Goal: Task Accomplishment & Management: Manage account settings

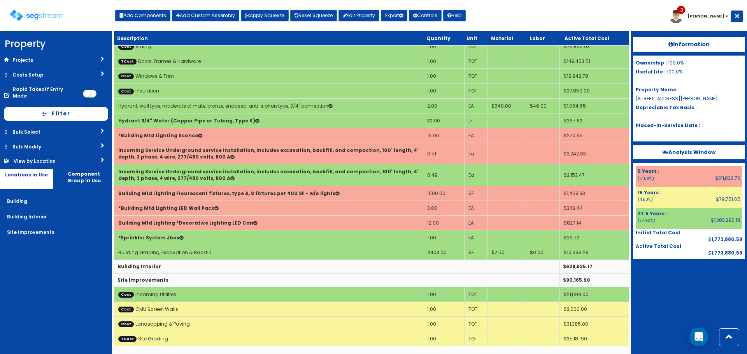
scroll to position [128, 0]
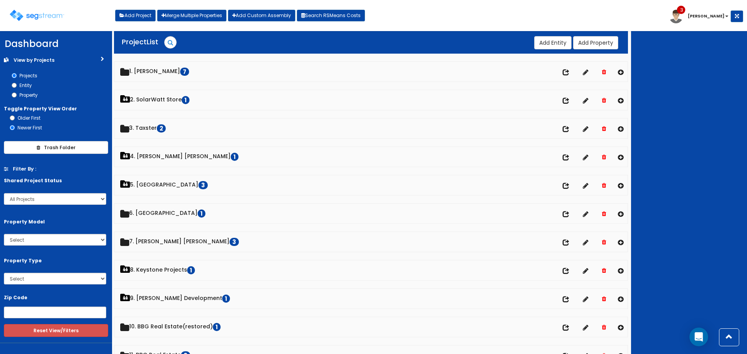
scroll to position [622, 0]
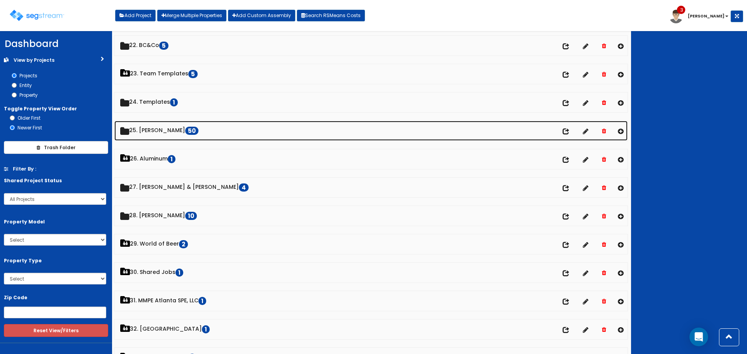
click at [155, 132] on link "25. [PERSON_NAME] 50" at bounding box center [370, 131] width 513 height 20
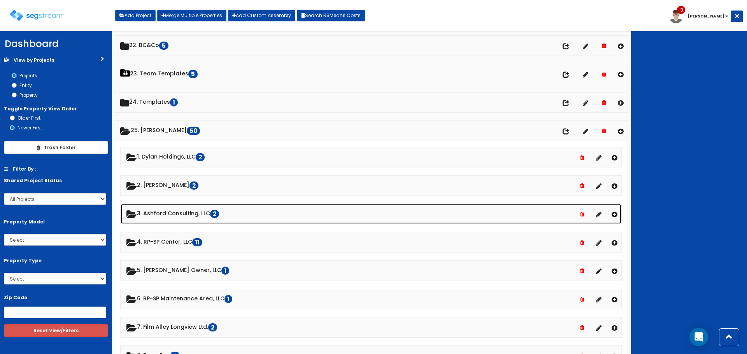
click at [182, 213] on link "3. Ashford Consulting, LLC 2" at bounding box center [371, 214] width 500 height 20
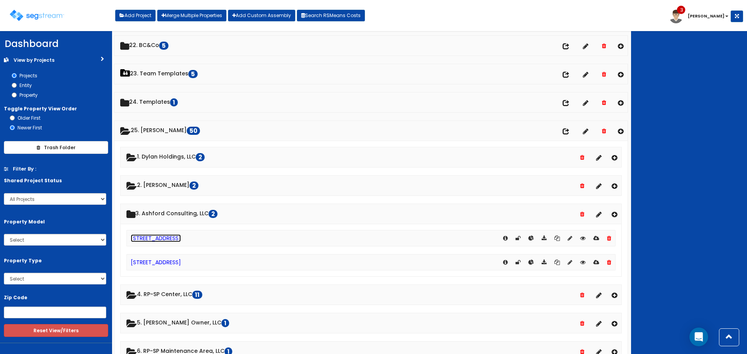
click at [170, 238] on link "[STREET_ADDRESS]" at bounding box center [156, 238] width 50 height 8
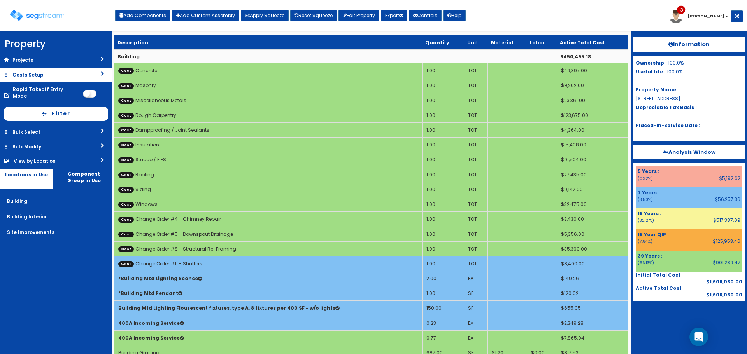
click at [63, 75] on link "Costs Setup" at bounding box center [56, 75] width 112 height 14
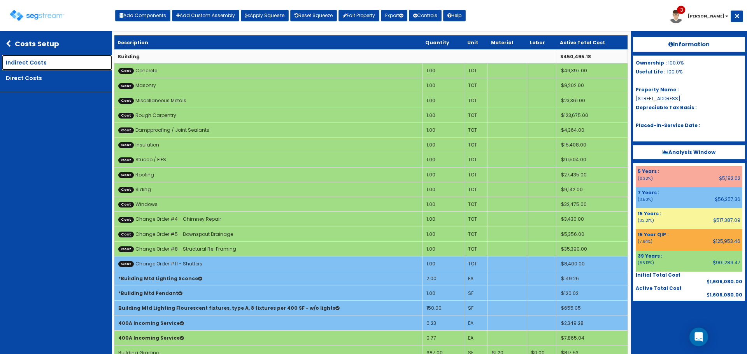
click at [63, 60] on link "Indirect Costs" at bounding box center [57, 63] width 110 height 16
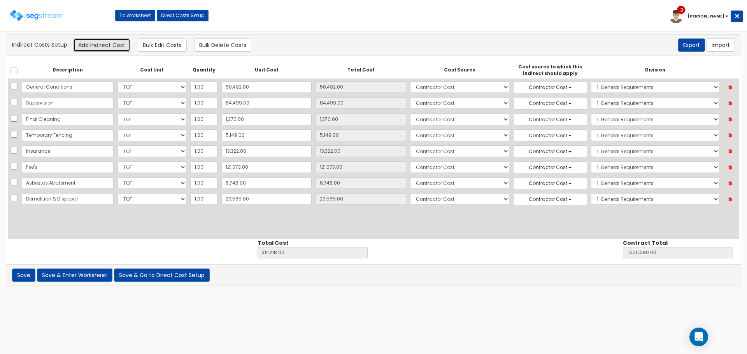
click at [107, 44] on button "Add Indirect Cost" at bounding box center [101, 44] width 57 height 13
select select "10"
select select "6"
select select "1"
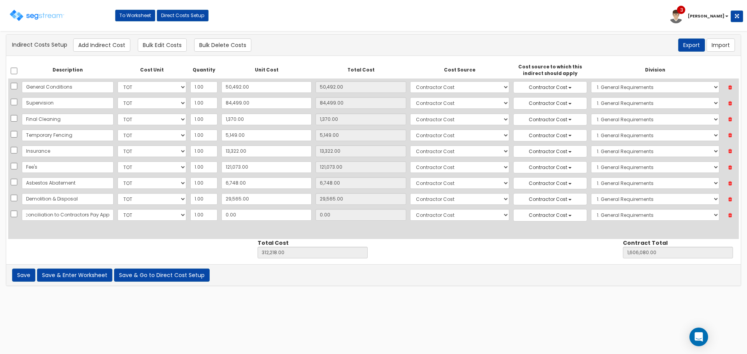
scroll to position [0, 22]
type input "Reconciliation to Contractors Pay App"
type input "1"
type input "312,219.00"
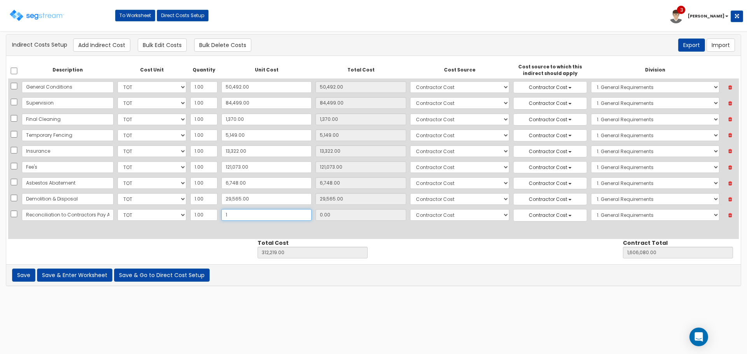
type input "1,606,081.00"
type input "19"
type input "1.00"
type input "312,237.00"
type input "1,606,099.00"
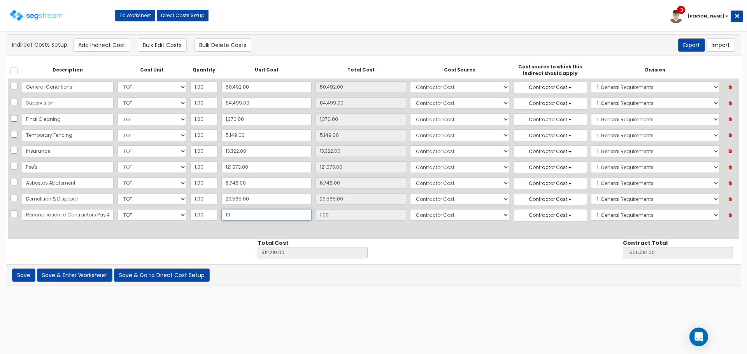
type input "19.00"
type input "193"
type input "312,411.00"
type input "1,606,273.00"
type input "193.00"
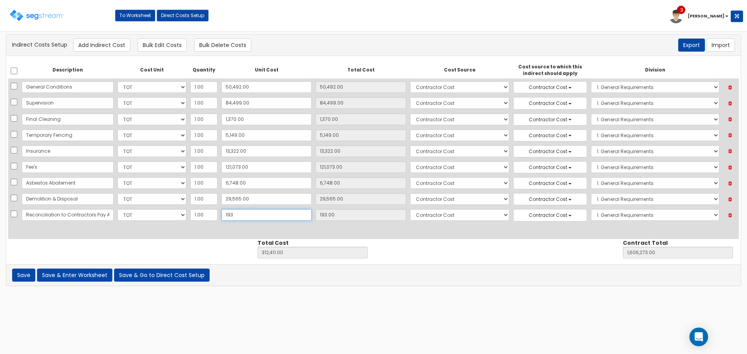
type input "1939"
type input "314,157.00"
type input "1,608,019.00"
type input "1,939"
type input "1,939.00"
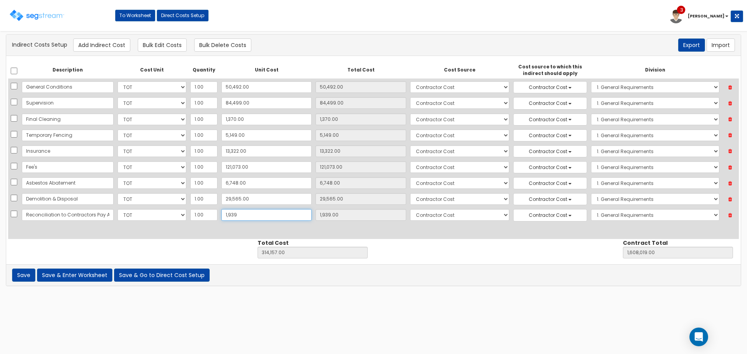
type input "1,9392"
type input "331,610.00"
type input "1,625,472.00"
type input "19,392"
type input "19,392.00"
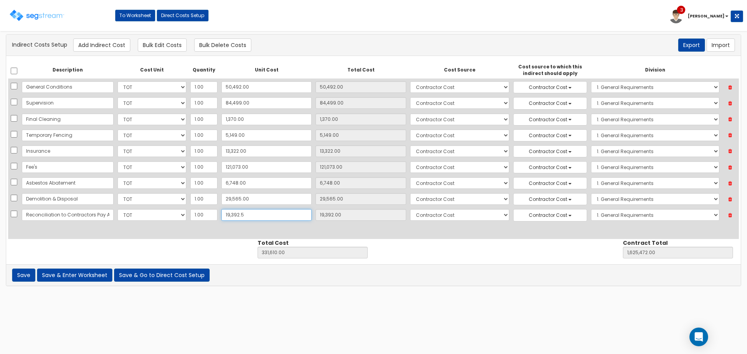
type input "19,392.50"
type input "331,610.50"
type input "1,625,472.50"
type input "19,392.50"
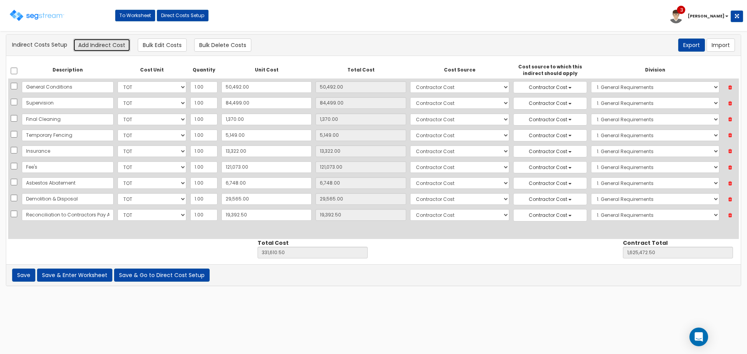
click at [115, 47] on button "Add Indirect Cost" at bounding box center [101, 44] width 57 height 13
select select "10"
select select "6"
select select "1"
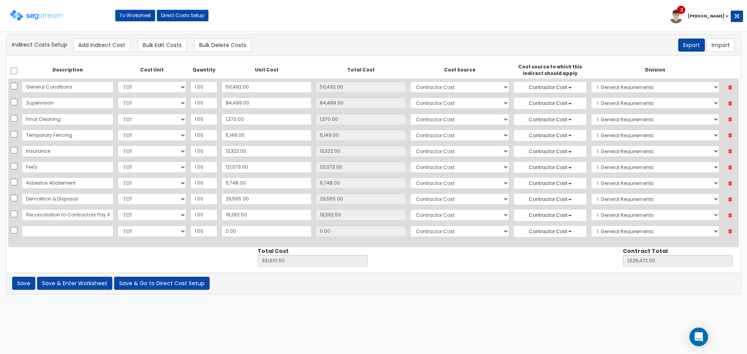
scroll to position [37, 0]
type input "Legal Fees"
type input "310"
type input "331,920.50"
type input "1,625,782.50"
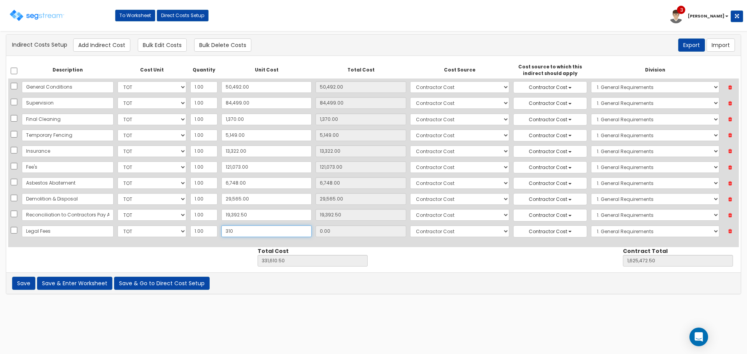
type input "310.00"
type input "3104"
type input "334,714.50"
type input "1,628,576.50"
type input "3,104"
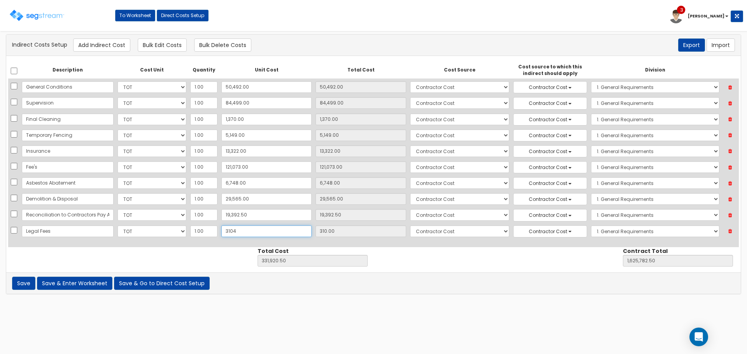
type input "3,104.00"
type input "3,1043"
type input "362,653.50"
type input "1,656,515.50"
type input "31,043"
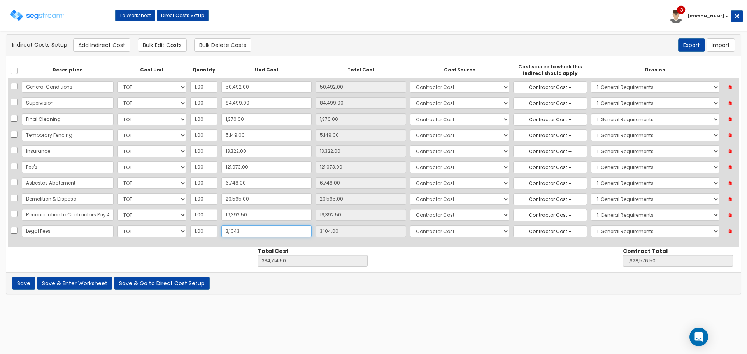
type input "31,043.00"
type input "31,04"
type input "334,714.50"
type input "1,628,576.50"
type input "3,104"
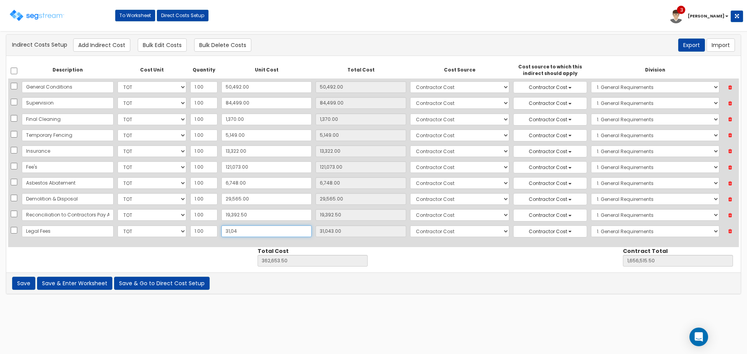
type input "3,104.00"
type input "3,10"
type input "331,920.50"
type input "1,625,782.50"
type input "310"
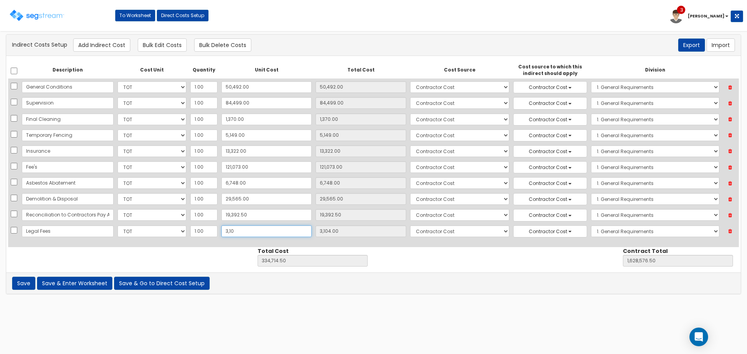
type input "310.00"
type input "31"
type input "331,641.50"
type input "1,625,503.50"
type input "31.00"
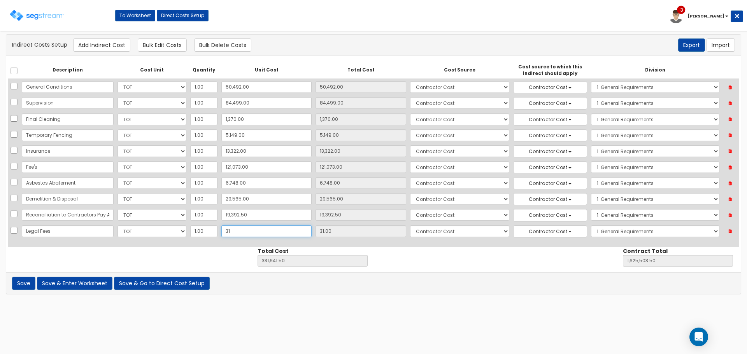
type input "3"
type input "331,613.50"
type input "1,625,475.50"
type input "3.00"
type input "30"
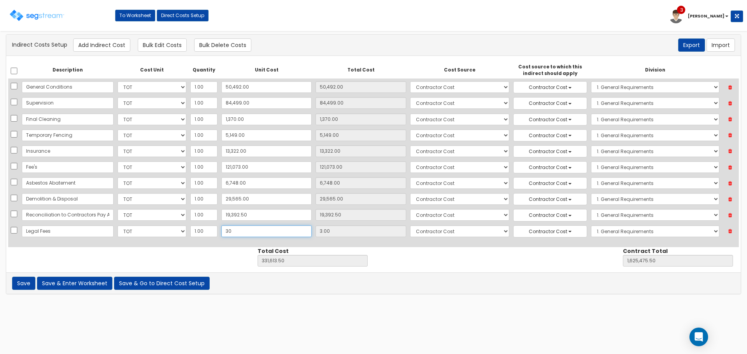
type input "331,640.50"
type input "1,625,502.50"
type input "30.00"
type input "304"
type input "331,914.50"
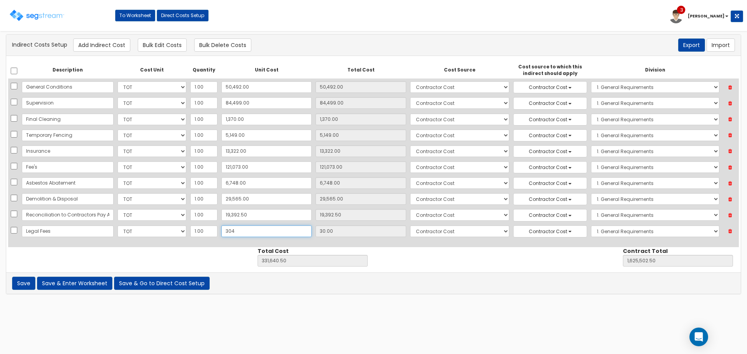
type input "1,625,776.50"
type input "304.00"
type input "3043"
type input "334,653.50"
type input "1,628,515.50"
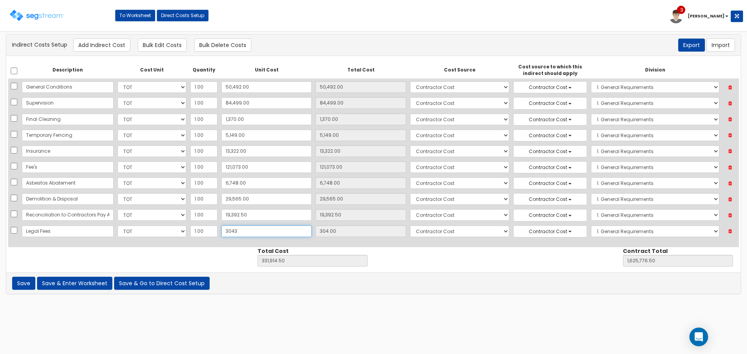
type input "3,043"
type input "3,043.00"
type input "3,043"
click at [89, 49] on button "Add Indirect Cost" at bounding box center [101, 44] width 57 height 13
select select "10"
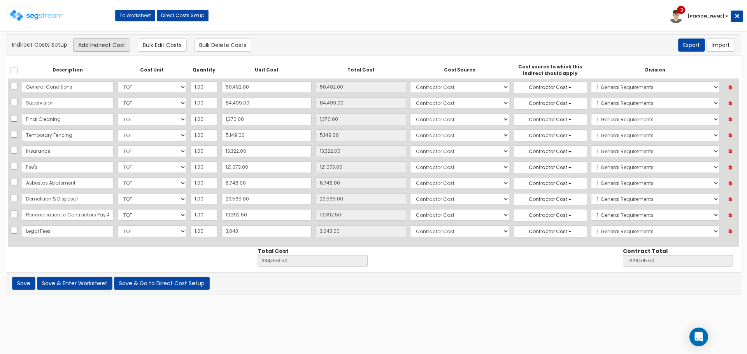
select select "6"
select select "1"
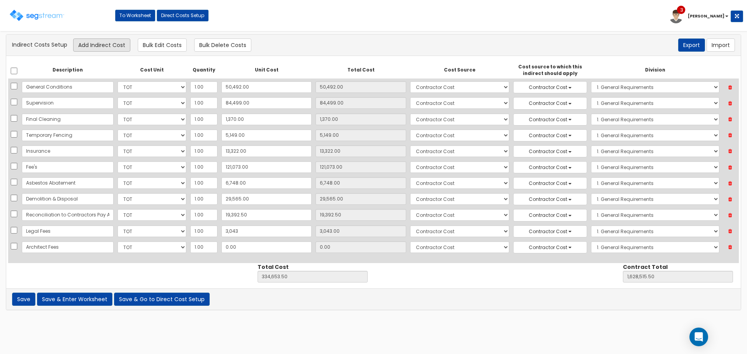
type input "Architect Fees"
type input "4"
type input "334,657.50"
type input "1,628,519.50"
type input "4.00"
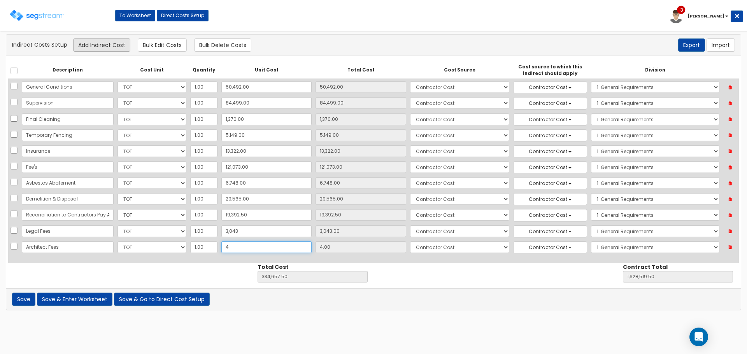
type input "46"
type input "334,699.50"
type input "1,628,561.50"
type input "46.00"
type input "4620"
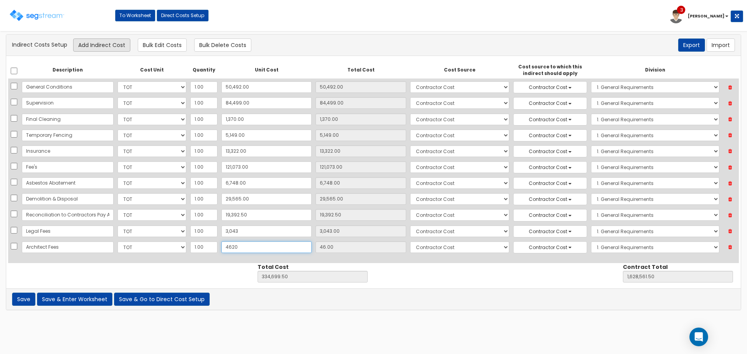
type input "339,273.50"
type input "1,633,135.50"
type input "4,620"
type input "4,620.00"
type input "4,6209"
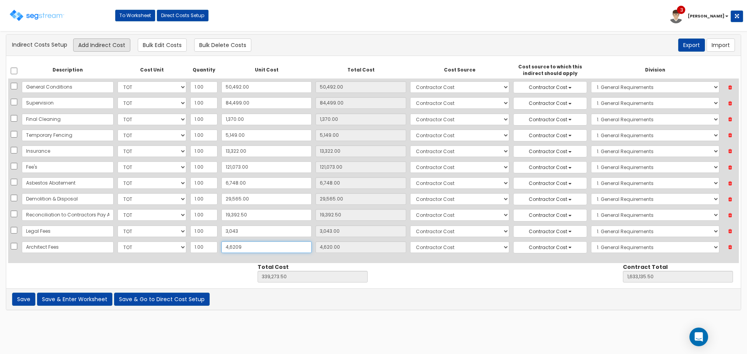
type input "380,862.50"
type input "1,674,724.50"
type input "46,209"
type input "46,209.00"
type input "46,209"
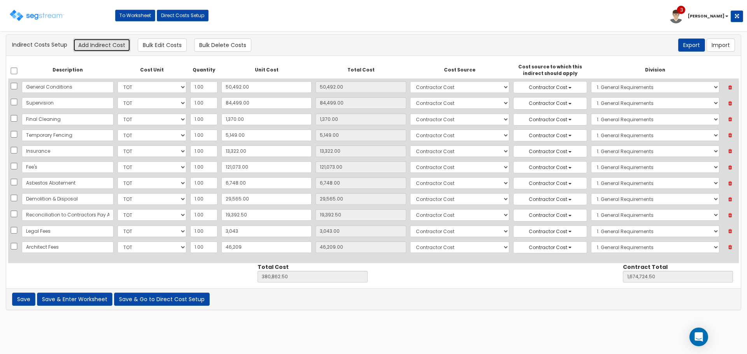
click at [111, 46] on button "Add Indirect Cost" at bounding box center [101, 44] width 57 height 13
select select "10"
select select "6"
select select "1"
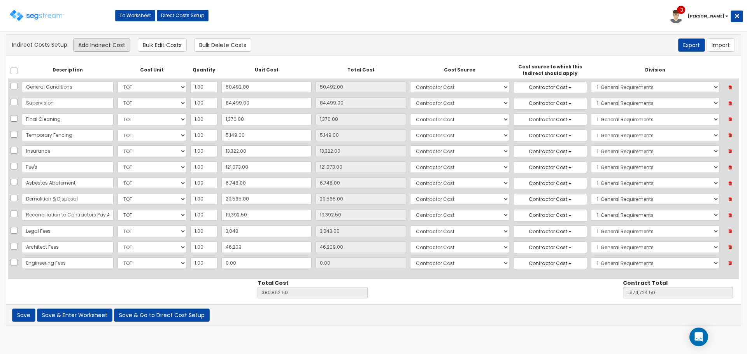
type input "Engineering Fees"
type input "2"
type input "380,864.50"
type input "1,674,726.50"
type input "2.00"
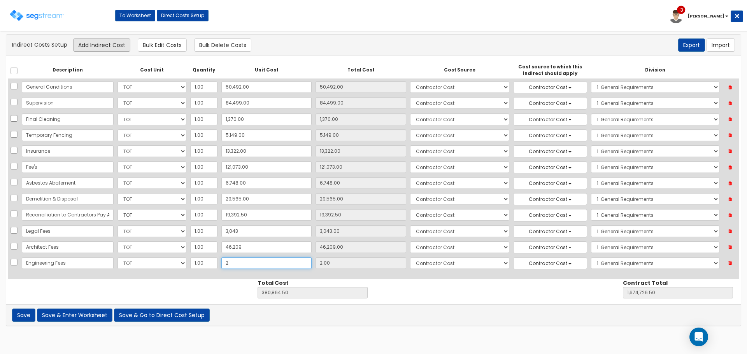
type input "24"
type input "380,886.50"
type input "1,674,748.50"
type input "24.00"
type input "247"
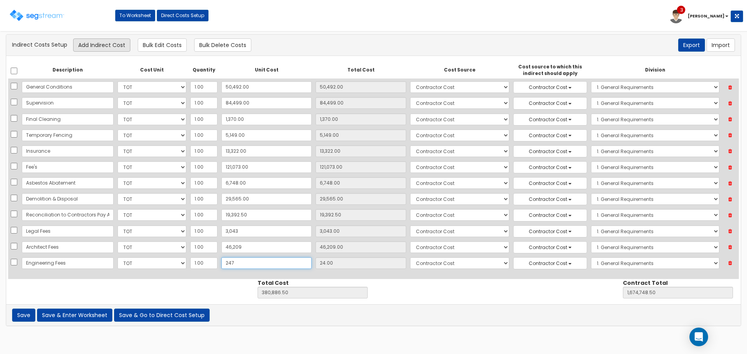
type input "381,109.50"
type input "1,674,971.50"
type input "247.00"
type input "2477"
type input "383,339.50"
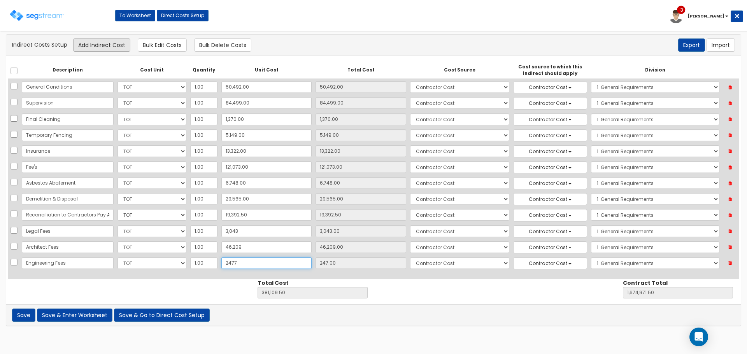
type input "1,677,201.50"
type input "2,477"
type input "2,477.00"
type input "2,4776"
type input "405,638.50"
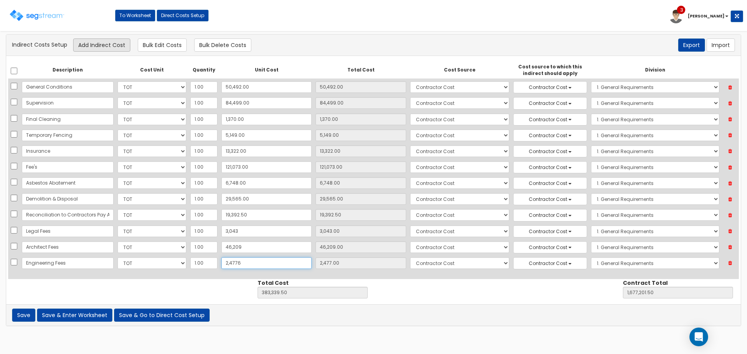
type input "1,699,500.50"
type input "24,776"
type input "24,776.00"
type input "24,776"
click at [108, 42] on button "Add Indirect Cost" at bounding box center [101, 44] width 57 height 13
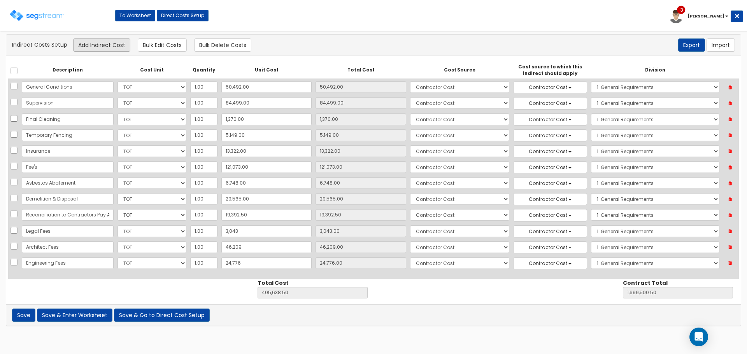
select select "10"
select select "6"
select select "1"
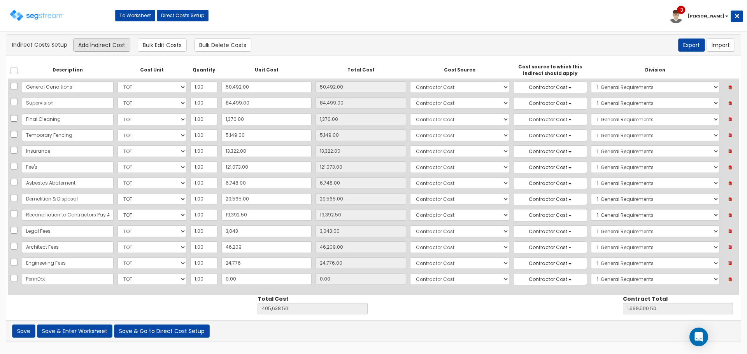
type input "PennDot"
type input "2"
type input "405,640.50"
type input "1,699,502.50"
type input "2.00"
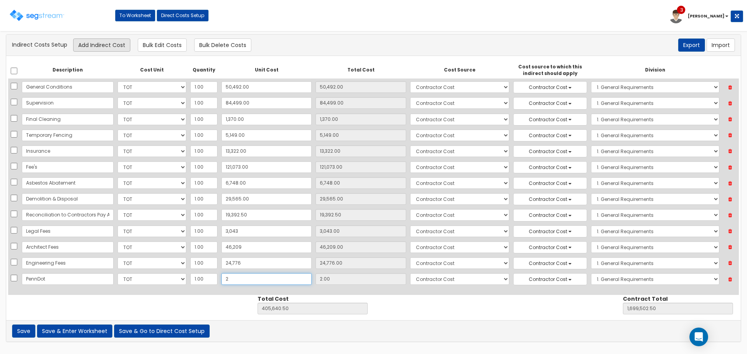
type input "25"
type input "405,663.50"
type input "1,699,525.50"
type input "25.00"
type input "25"
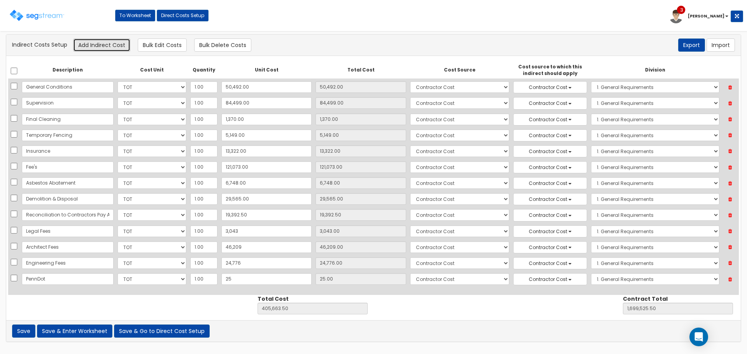
click at [112, 45] on button "Add Indirect Cost" at bounding box center [101, 44] width 57 height 13
select select "10"
select select "6"
select select "1"
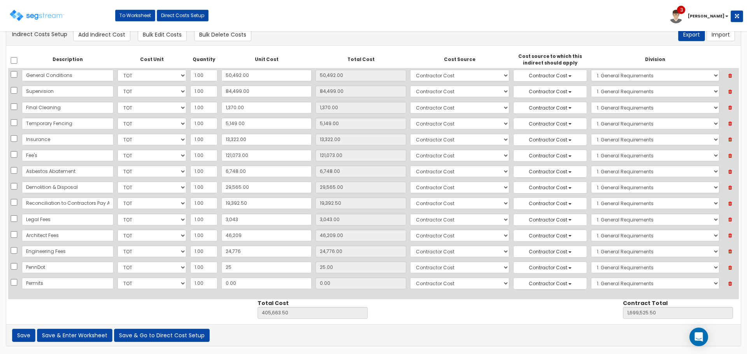
type input "Permits"
type input "4"
type input "405,667.50"
type input "1,699,529.50"
type input "4.00"
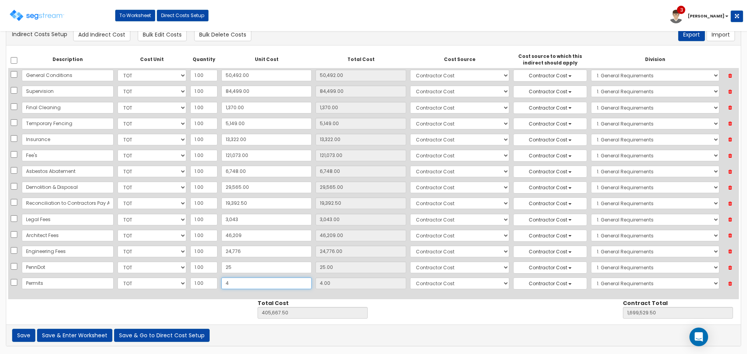
type input "41"
type input "405,704.50"
type input "1,699,566.50"
type input "41.00"
type input "417"
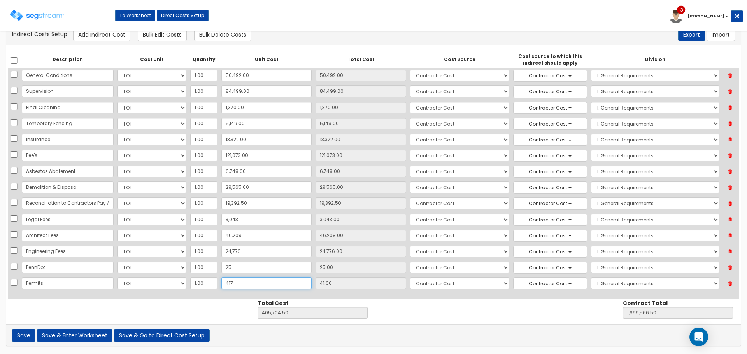
type input "406,080.50"
type input "1,699,942.50"
type input "417.00"
type input "4172"
type input "409,835.50"
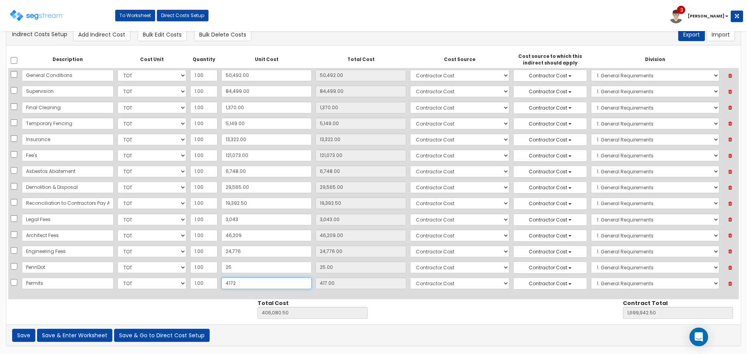
type input "1,703,697.50"
type input "4,172"
type input "4,172.00"
type input "4,1725"
type input "447,388.50"
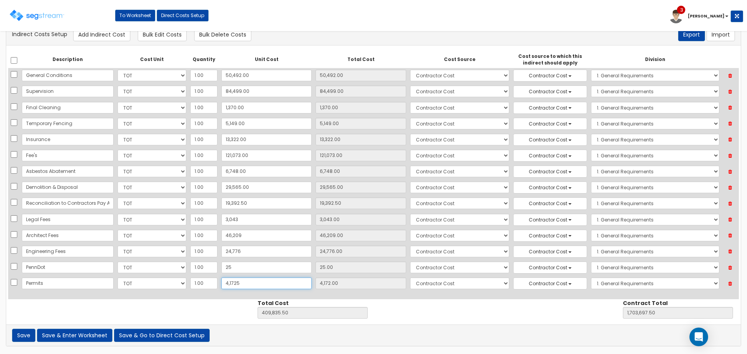
type input "1,741,250.50"
type input "41,725"
type input "41,725.00"
type input "41,725"
click at [108, 33] on button "Add Indirect Cost" at bounding box center [101, 34] width 57 height 13
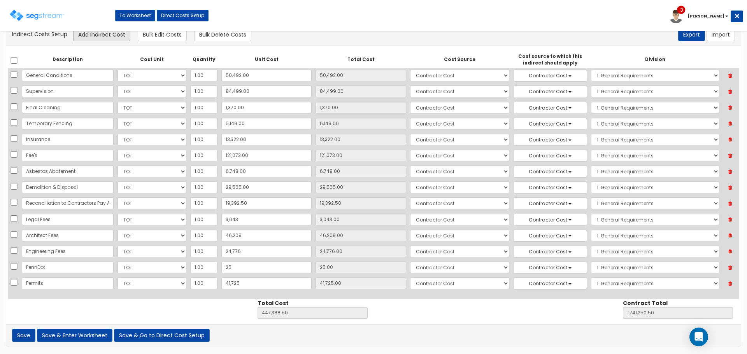
select select "10"
select select "6"
select select "1"
type input "Deed"
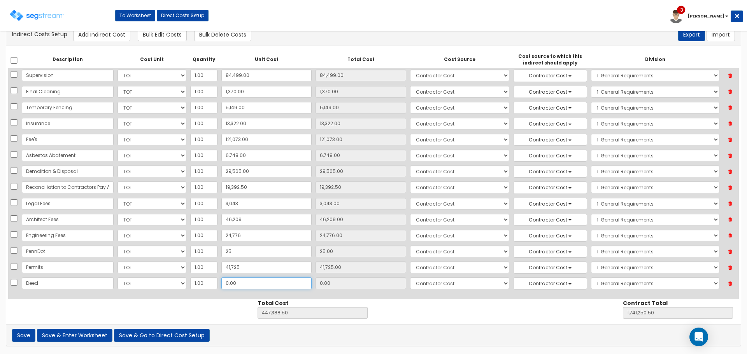
type input "7"
type input "447,395.50"
type input "1,741,257.50"
type input "7.00"
type input "73"
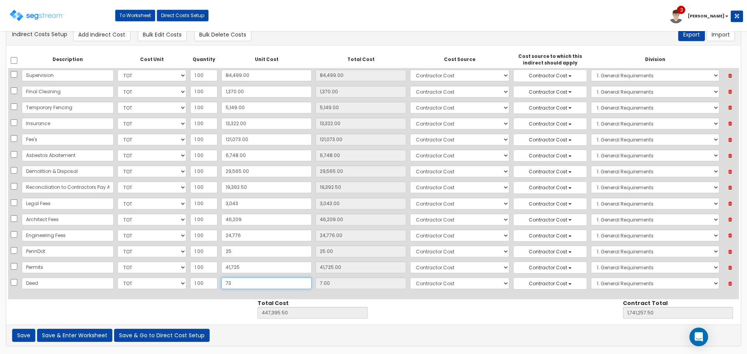
type input "447,461.50"
type input "1,741,323.50"
type input "73.00"
type input "733"
type input "448,121.50"
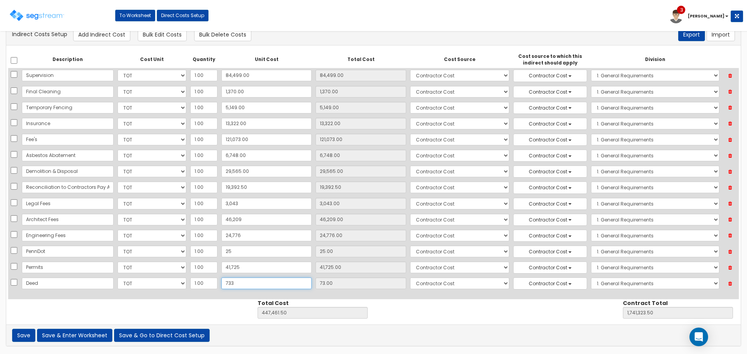
type input "1,741,983.50"
type input "733.00"
type input "733"
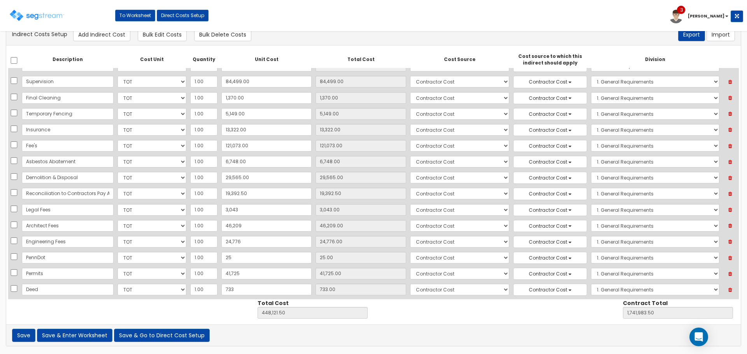
scroll to position [17, 0]
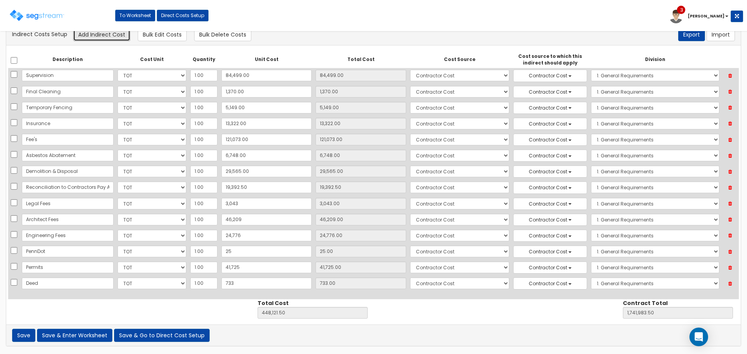
drag, startPoint x: 105, startPoint y: 35, endPoint x: 127, endPoint y: 68, distance: 39.7
click at [105, 35] on button "Add Indirect Cost" at bounding box center [101, 34] width 57 height 13
select select "10"
select select "6"
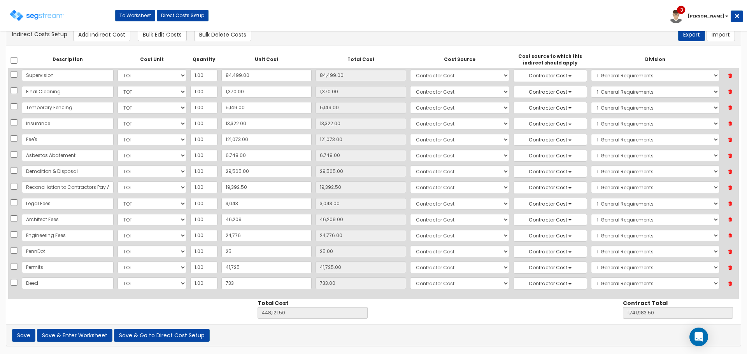
select select "6"
select select "1"
type input "Temporary Electric"
drag, startPoint x: 243, startPoint y: 171, endPoint x: 248, endPoint y: 170, distance: 4.7
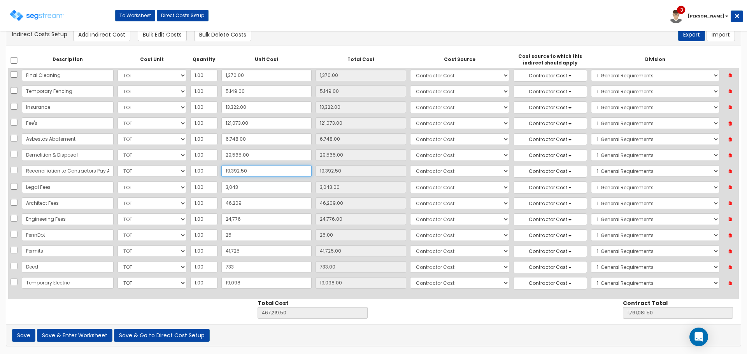
click at [243, 171] on input "19,392.50" at bounding box center [266, 171] width 90 height 12
drag, startPoint x: 77, startPoint y: 334, endPoint x: 88, endPoint y: 336, distance: 11.4
click at [77, 334] on button "Save & Enter Worksheet" at bounding box center [74, 335] width 75 height 13
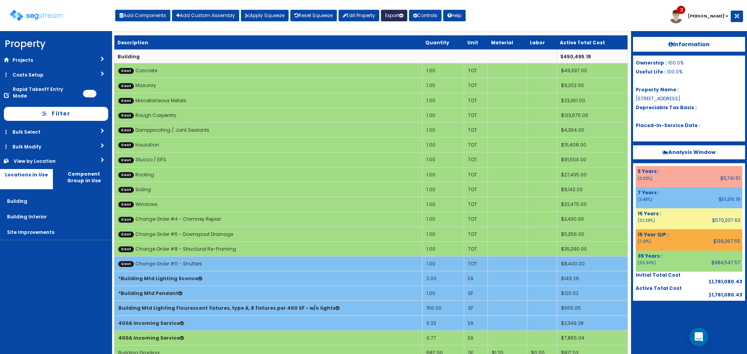
click at [397, 13] on button "Export" at bounding box center [394, 16] width 26 height 12
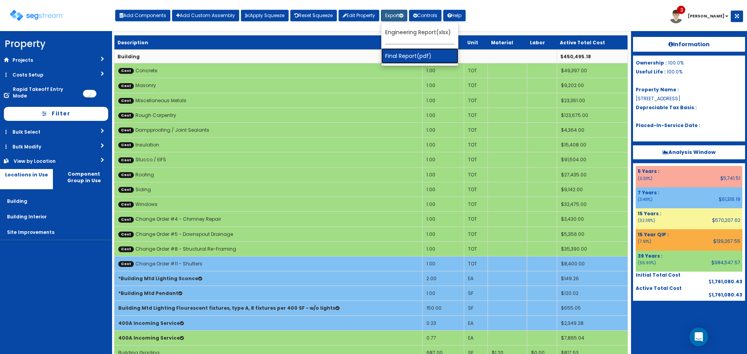
click at [408, 58] on link "Final Report(pdf)" at bounding box center [419, 56] width 77 height 16
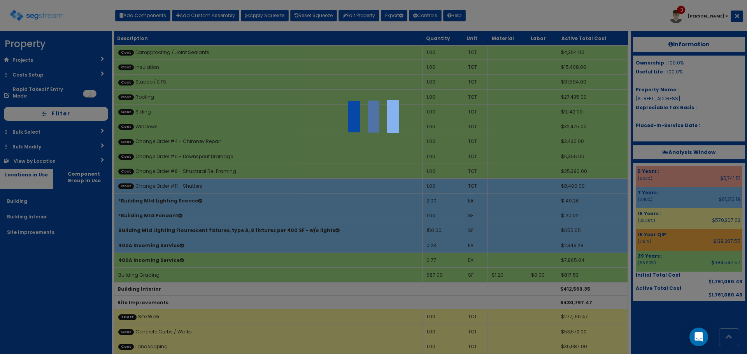
scroll to position [145, 0]
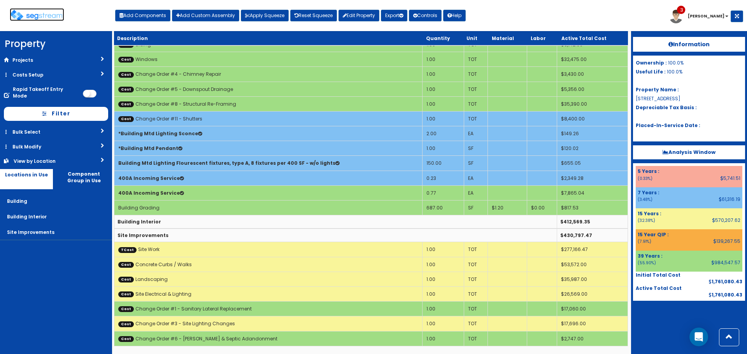
click at [35, 10] on img at bounding box center [37, 15] width 54 height 11
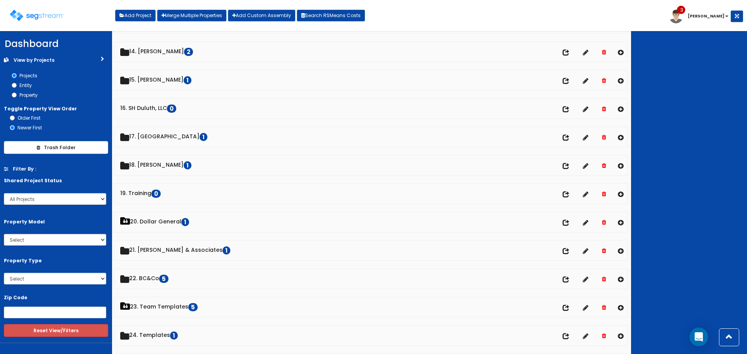
scroll to position [622, 0]
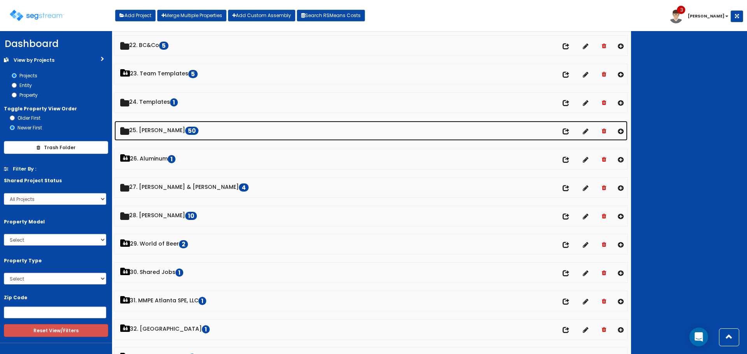
click at [171, 131] on link "25. Dawn Polin 50" at bounding box center [370, 131] width 513 height 20
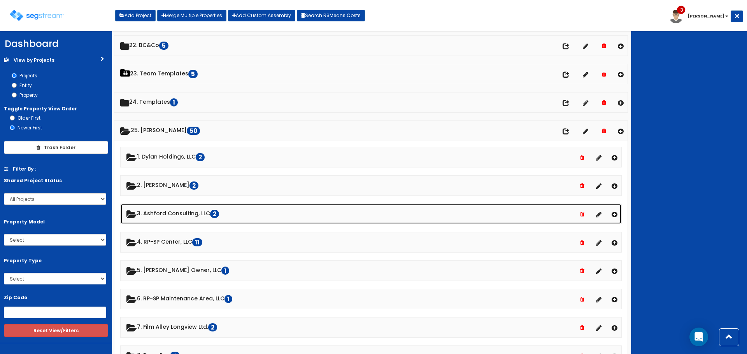
click at [168, 211] on link "3. Ashford Consulting, LLC 2" at bounding box center [371, 214] width 500 height 20
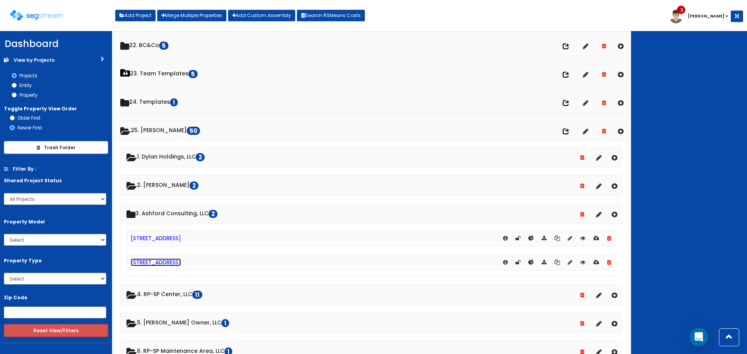
click at [166, 265] on link "5 Germantown Pike" at bounding box center [156, 263] width 50 height 8
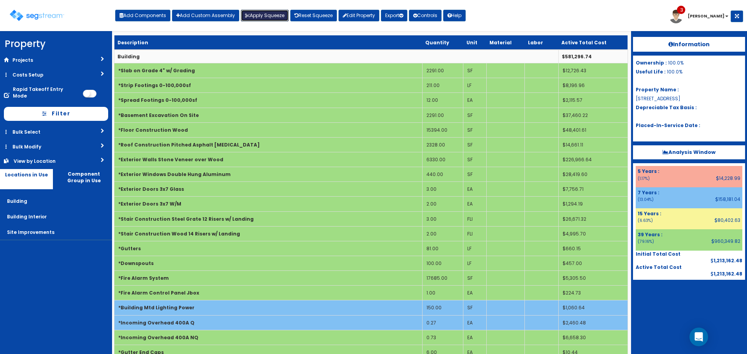
drag, startPoint x: 275, startPoint y: 14, endPoint x: 282, endPoint y: 33, distance: 20.4
click at [275, 14] on button "Apply Squeeze" at bounding box center [265, 16] width 48 height 12
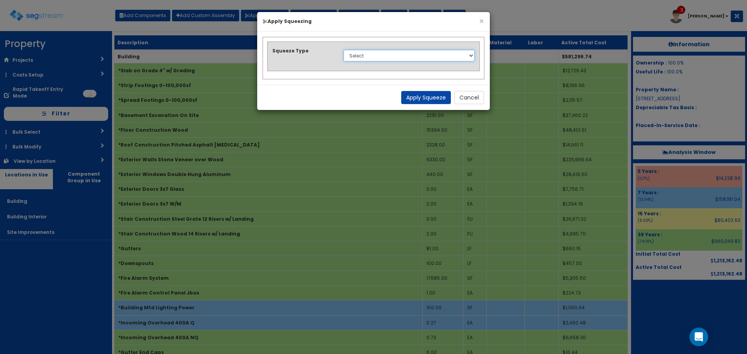
click at [377, 56] on select "Select 1. Squeeze Entire Worksheet 2. Squeeze by Takeoff Cost 3. Squeeze by Uni…" at bounding box center [408, 56] width 131 height 12
select select "squeeze_entire_takeoffsheet"
click at [343, 50] on select "Select 1. Squeeze Entire Worksheet 2. Squeeze by Takeoff Cost 3. Squeeze by Uni…" at bounding box center [408, 56] width 131 height 12
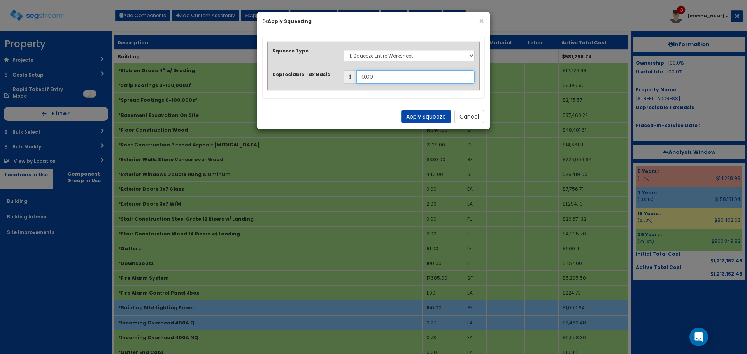
click at [387, 77] on input "0.00" at bounding box center [415, 76] width 118 height 13
drag, startPoint x: 387, startPoint y: 77, endPoint x: 352, endPoint y: 78, distance: 35.8
click at [352, 78] on div "$ 0.00" at bounding box center [408, 76] width 131 height 13
type input "1,601,374.47"
click at [425, 113] on button "Apply Squeeze" at bounding box center [426, 116] width 50 height 13
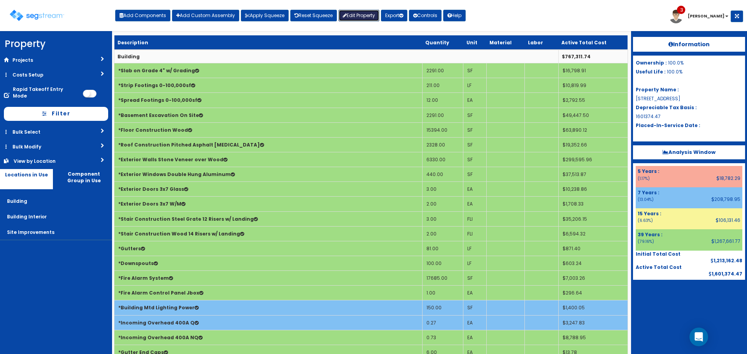
click at [359, 12] on link "Edit Property" at bounding box center [358, 16] width 41 height 12
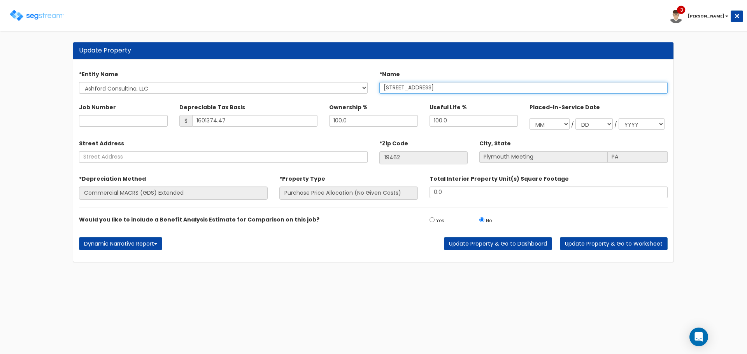
click at [389, 90] on input "[STREET_ADDRESS]" at bounding box center [523, 88] width 289 height 12
type input "[STREET_ADDRESS]"
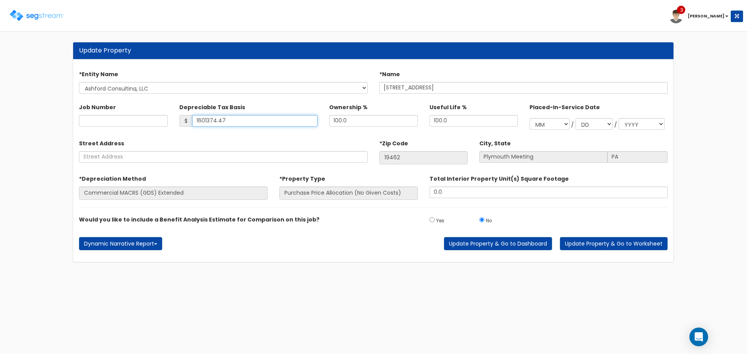
click at [254, 122] on input "1601374.47" at bounding box center [255, 121] width 126 height 12
drag, startPoint x: 150, startPoint y: 124, endPoint x: 127, endPoint y: 124, distance: 23.7
click at [127, 124] on div "Job Number Depreciable Tax Basis $ 1601374.47 Ownership % 100.0" at bounding box center [373, 115] width 600 height 36
type input "737,315"
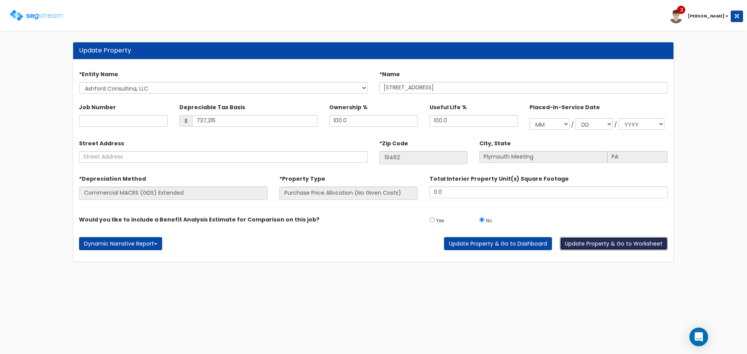
click at [579, 244] on button "Update Property & Go to Worksheet" at bounding box center [614, 243] width 108 height 13
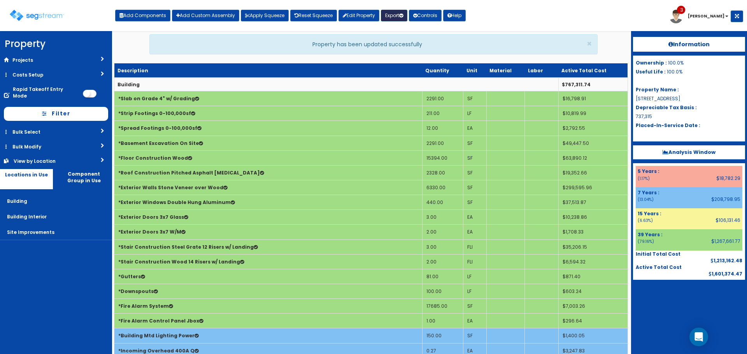
click at [399, 16] on button "Export" at bounding box center [394, 16] width 26 height 12
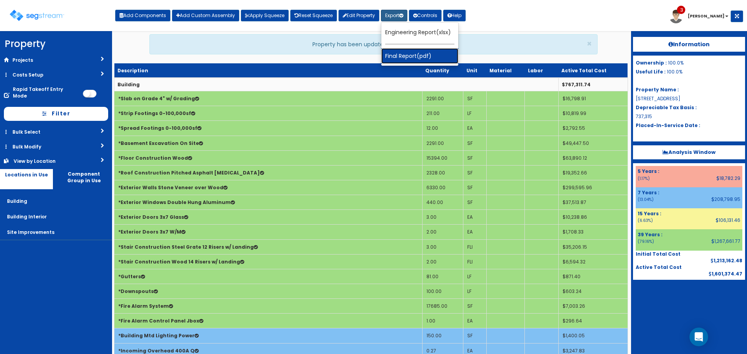
click at [417, 50] on link "Final Report(pdf)" at bounding box center [419, 56] width 77 height 16
